Goal: Task Accomplishment & Management: Complete application form

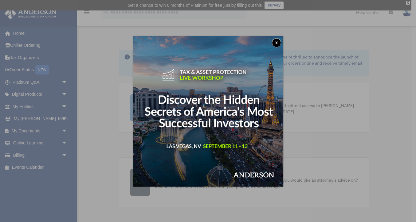
click at [279, 44] on button "x" at bounding box center [276, 42] width 9 height 9
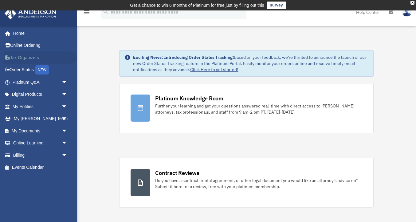
click at [19, 57] on link "Tax Organizers" at bounding box center [40, 57] width 73 height 12
click at [28, 127] on link "My Documents arrow_drop_down" at bounding box center [40, 130] width 73 height 12
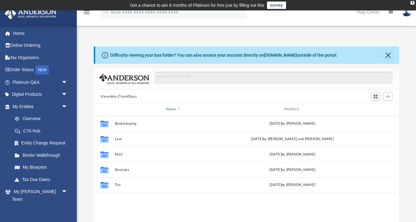
scroll to position [140, 305]
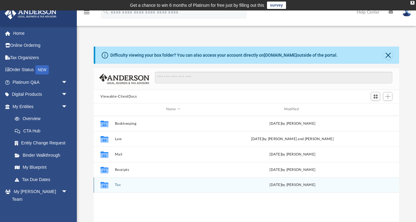
click at [116, 184] on button "Tax" at bounding box center [173, 185] width 117 height 4
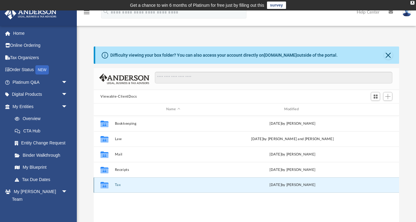
click at [116, 184] on button "Tax" at bounding box center [173, 185] width 117 height 4
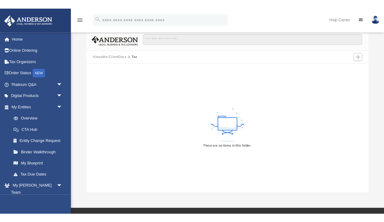
scroll to position [49, 0]
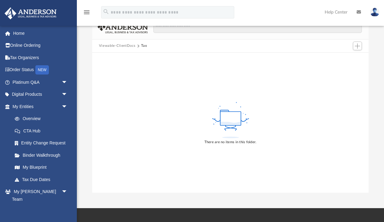
click at [238, 101] on icon at bounding box center [231, 119] width 40 height 39
click at [359, 45] on span "Add" at bounding box center [357, 45] width 5 height 5
click at [345, 58] on li "Upload" at bounding box center [349, 58] width 20 height 6
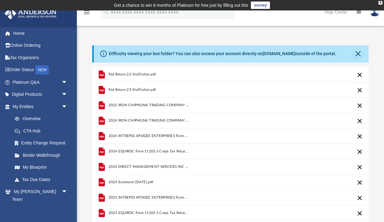
scroll to position [0, 0]
click at [85, 33] on div "Difficulty viewing your box folder? You can also access your account directly o…" at bounding box center [230, 136] width 307 height 209
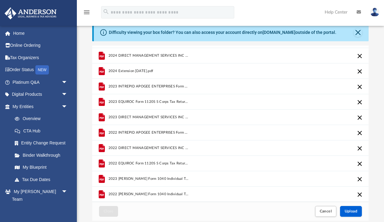
scroll to position [90, 0]
click at [291, 15] on div "menu search Site Menu add jj@highorderventures.com My Profile Reset Password Lo…" at bounding box center [192, 15] width 375 height 21
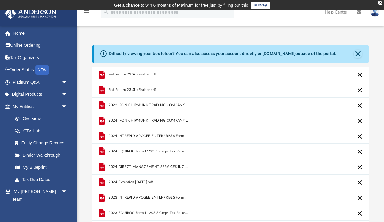
scroll to position [0, 0]
click at [358, 54] on button "Close" at bounding box center [357, 53] width 9 height 9
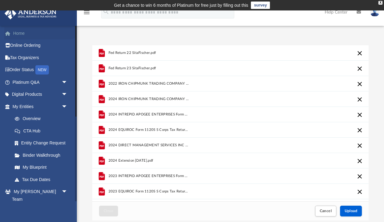
click at [17, 33] on link "Home" at bounding box center [40, 33] width 73 height 12
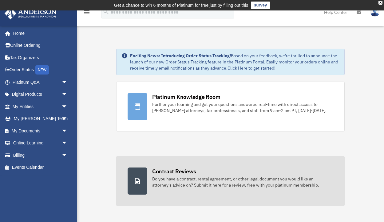
click at [162, 181] on div "Do you have a contract, rental agreement, or other legal document you would lik…" at bounding box center [242, 181] width 181 height 12
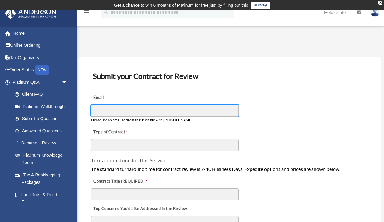
type input "**********"
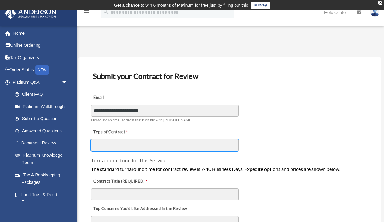
click at [132, 144] on input "Type of Contract" at bounding box center [165, 145] width 148 height 12
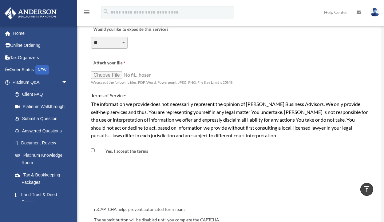
scroll to position [462, 0]
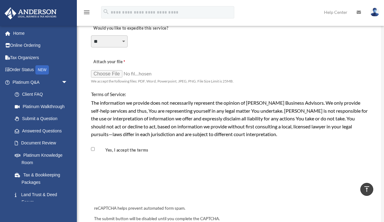
type input "**********"
